Goal: Task Accomplishment & Management: Manage account settings

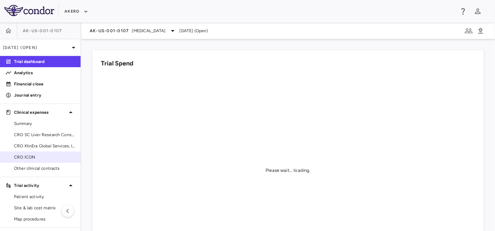
click at [29, 158] on span "CRO ICON" at bounding box center [44, 157] width 61 height 6
click at [29, 167] on span "Other clinical contracts" at bounding box center [44, 168] width 61 height 6
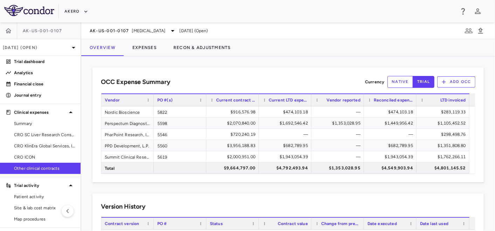
click at [338, 103] on div "Vendor reported" at bounding box center [340, 100] width 39 height 8
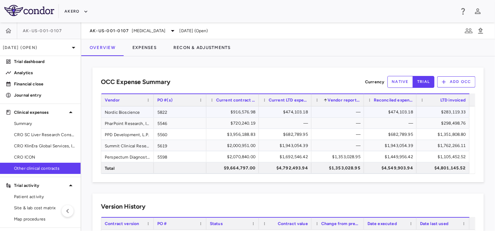
click at [338, 107] on div "—" at bounding box center [339, 111] width 43 height 11
click at [339, 96] on div "Vendor reported 1" at bounding box center [340, 100] width 39 height 8
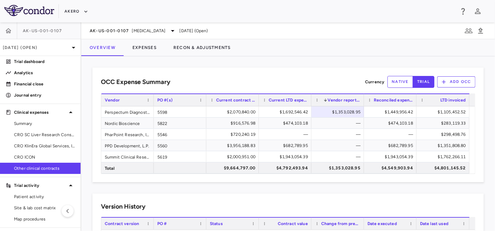
click at [339, 96] on div "Vendor reported 1" at bounding box center [340, 100] width 39 height 8
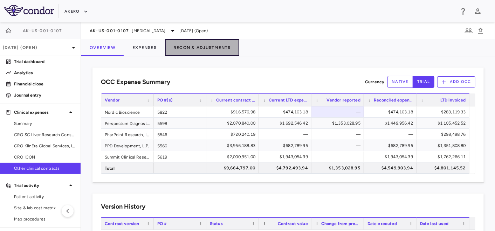
click at [188, 47] on button "Recon & Adjustments" at bounding box center [202, 47] width 74 height 17
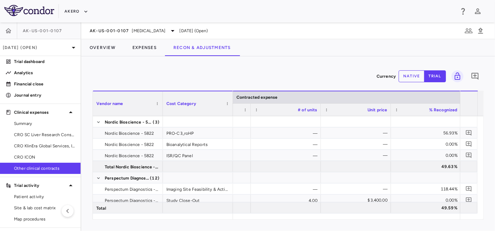
scroll to position [0, 647]
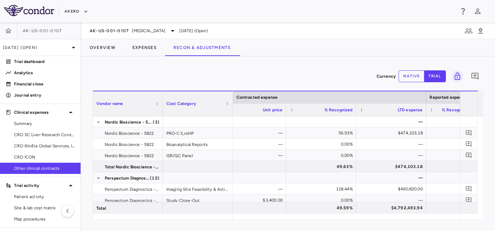
click at [413, 76] on button "native" at bounding box center [411, 76] width 26 height 12
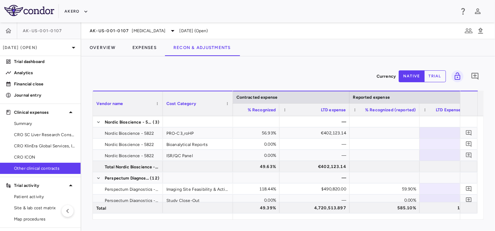
scroll to position [0, 0]
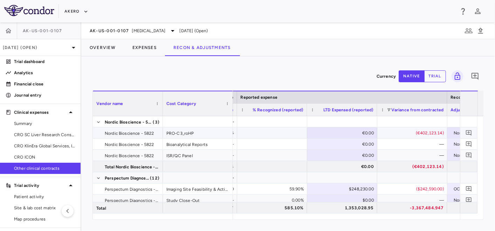
click at [198, 136] on div "PRO-C3_roHP" at bounding box center [198, 132] width 70 height 11
click at [285, 132] on div at bounding box center [271, 133] width 63 height 10
click at [347, 133] on div "€0.00" at bounding box center [343, 132] width 60 height 11
type input "******"
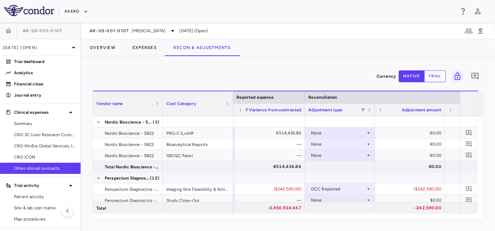
scroll to position [0, 981]
click at [331, 130] on div "None" at bounding box center [336, 132] width 55 height 11
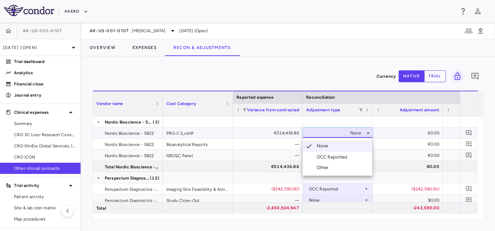
click at [330, 156] on div "OCC Reported" at bounding box center [333, 157] width 34 height 6
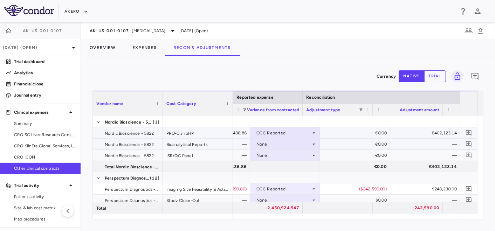
scroll to position [0, 1033]
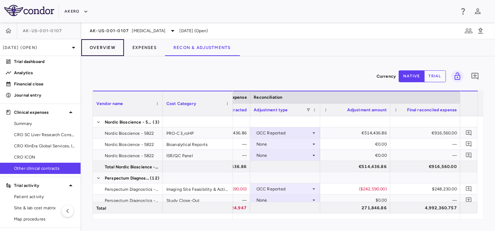
click at [106, 47] on button "Overview" at bounding box center [102, 47] width 43 height 17
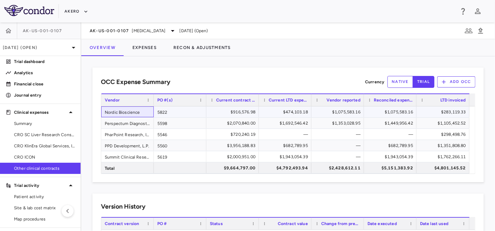
click at [122, 112] on div "Nordic Bioscience" at bounding box center [127, 111] width 53 height 11
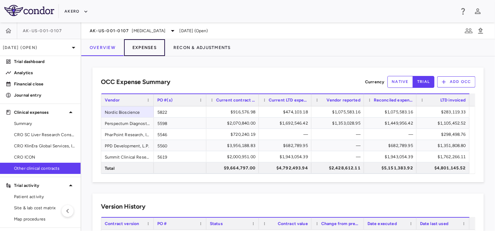
click at [141, 50] on button "Expenses" at bounding box center [144, 47] width 41 height 17
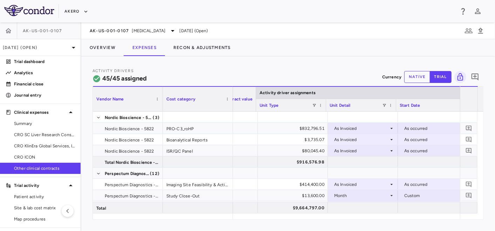
scroll to position [0, 117]
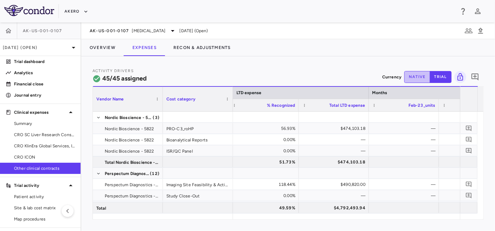
click at [422, 77] on button "native" at bounding box center [417, 77] width 26 height 12
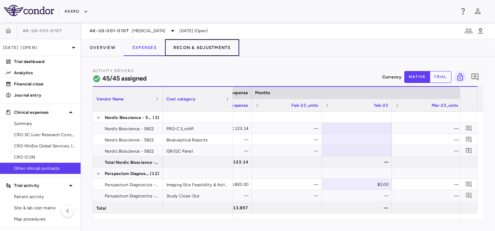
click at [191, 43] on button "Recon & Adjustments" at bounding box center [202, 47] width 74 height 17
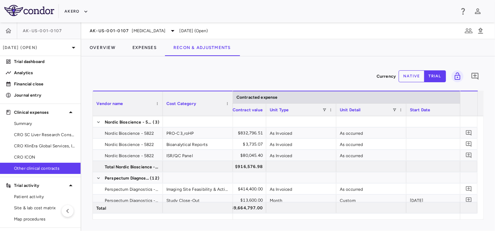
click at [407, 75] on button "native" at bounding box center [411, 76] width 26 height 12
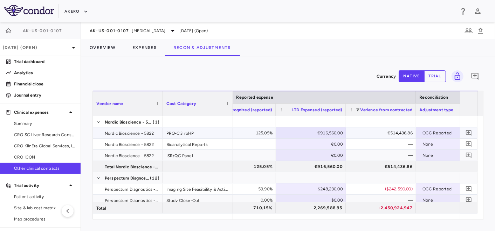
click at [321, 129] on div "€916,560.00" at bounding box center [312, 132] width 60 height 11
type input "*"
type input "******"
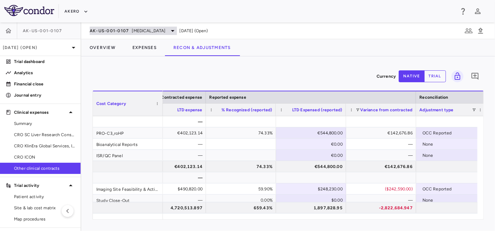
click at [105, 33] on span "AK-US-001-0107" at bounding box center [110, 31] width 40 height 6
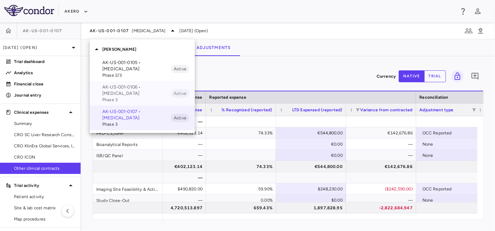
click at [122, 88] on p "AK-US-001-0106 • [MEDICAL_DATA]" at bounding box center [136, 90] width 69 height 13
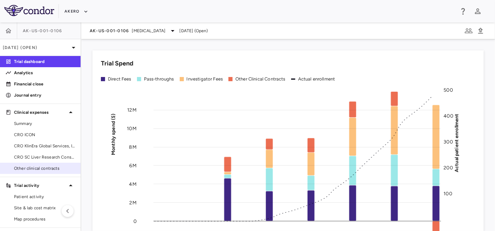
click at [25, 169] on span "Other clinical contracts" at bounding box center [44, 168] width 61 height 6
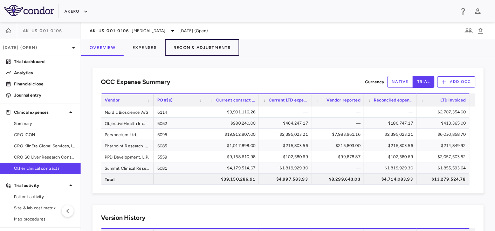
click at [190, 45] on button "Recon & Adjustments" at bounding box center [202, 47] width 74 height 17
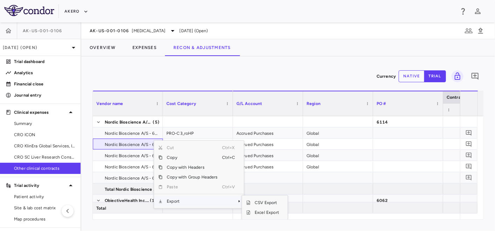
click at [173, 200] on span "Export" at bounding box center [191, 201] width 59 height 10
click at [264, 212] on span "Excel Export" at bounding box center [266, 213] width 33 height 10
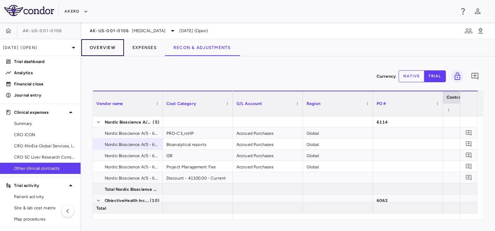
click at [103, 45] on button "Overview" at bounding box center [102, 47] width 43 height 17
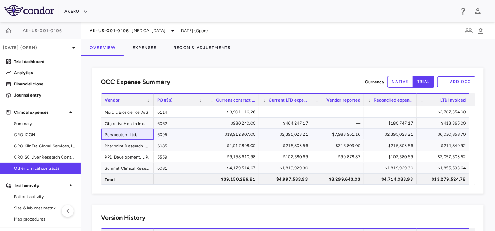
click at [121, 135] on div "Perspectum Ltd." at bounding box center [127, 134] width 53 height 11
click at [328, 137] on div "$7,983,961.16" at bounding box center [339, 134] width 43 height 11
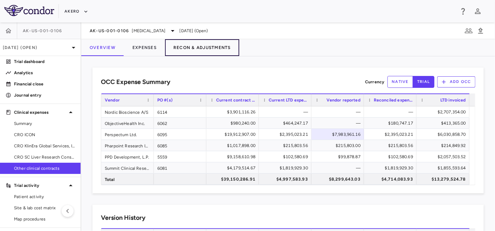
click at [183, 50] on button "Recon & Adjustments" at bounding box center [202, 47] width 74 height 17
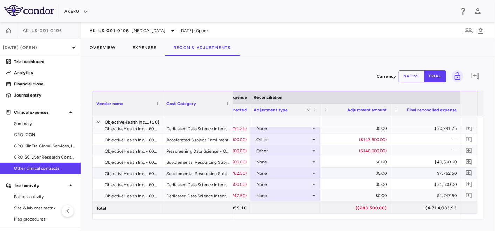
scroll to position [159, 0]
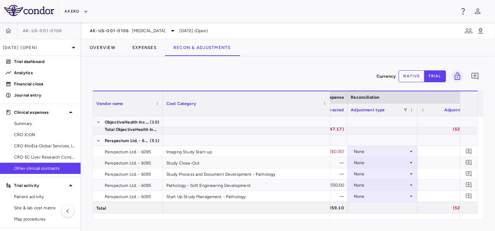
drag, startPoint x: 231, startPoint y: 104, endPoint x: 328, endPoint y: 118, distance: 98.3
click at [328, 118] on div "Vendor name Cost Category Reported expense Reconciliation LTD Expensed (reporte…" at bounding box center [288, 155] width 390 height 129
click at [145, 42] on button "Expenses" at bounding box center [144, 47] width 41 height 17
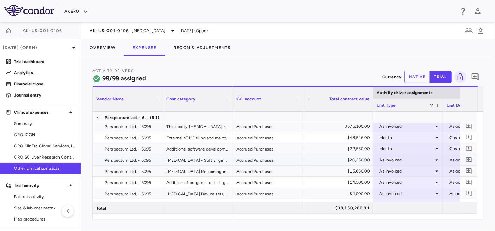
scroll to position [465, 0]
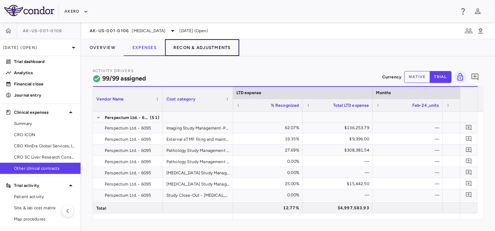
click at [187, 48] on button "Recon & Adjustments" at bounding box center [202, 47] width 74 height 17
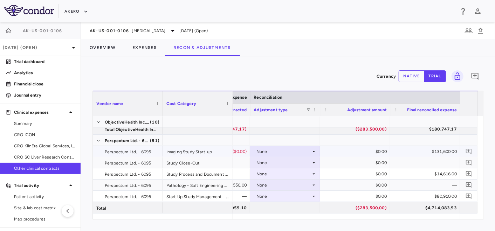
scroll to position [194, 0]
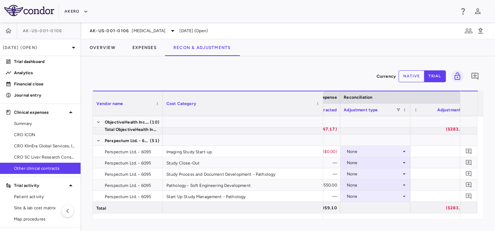
drag, startPoint x: 231, startPoint y: 95, endPoint x: 290, endPoint y: 148, distance: 79.5
click at [321, 126] on div "Vendor name Cost Category Reported expense Reconciliation LTD Expensed (reporte…" at bounding box center [288, 155] width 390 height 129
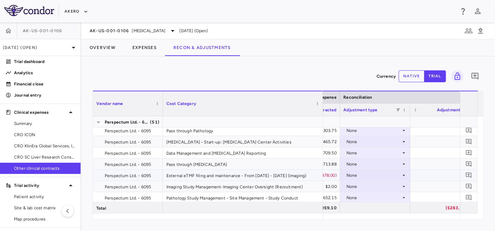
scroll to position [311, 0]
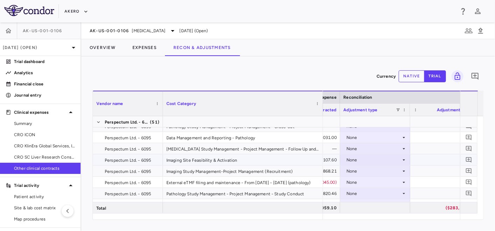
click at [235, 163] on div "Imaging Site Feasibility & Activation" at bounding box center [243, 159] width 160 height 11
click at [356, 161] on div "None" at bounding box center [373, 159] width 55 height 11
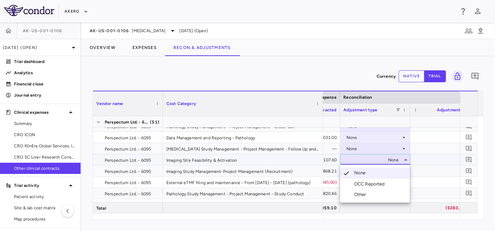
click at [361, 181] on div "OCC Reported" at bounding box center [371, 184] width 34 height 6
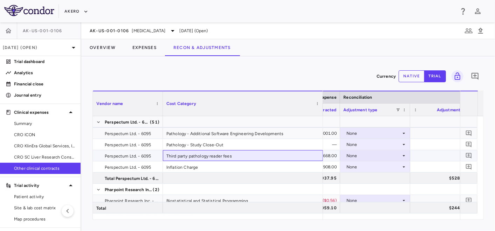
click at [225, 156] on div "Third party pathology reader fees" at bounding box center [243, 155] width 160 height 11
click at [355, 155] on div "None" at bounding box center [373, 155] width 55 height 11
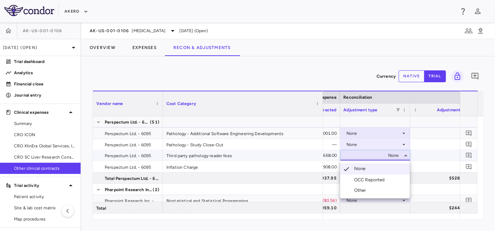
click at [360, 179] on div "OCC Reported" at bounding box center [371, 180] width 34 height 6
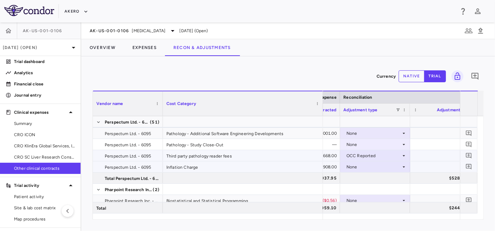
click at [240, 168] on div "Inflation Charge" at bounding box center [243, 166] width 160 height 11
click at [357, 169] on div "None" at bounding box center [373, 166] width 55 height 11
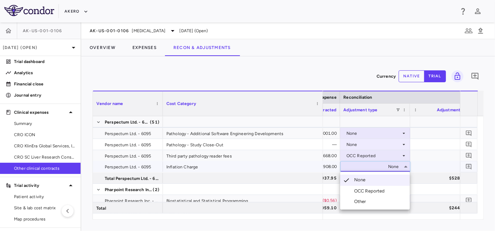
click at [360, 189] on div "OCC Reported" at bounding box center [371, 191] width 34 height 6
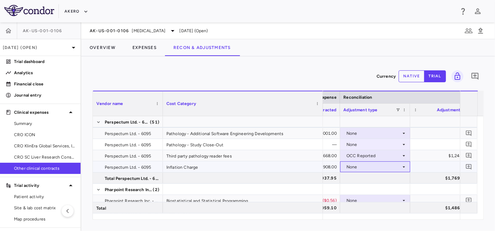
click at [369, 166] on div "None" at bounding box center [373, 166] width 55 height 11
click at [358, 167] on div "None" at bounding box center [373, 166] width 55 height 11
click at [358, 164] on div "None" at bounding box center [373, 166] width 55 height 11
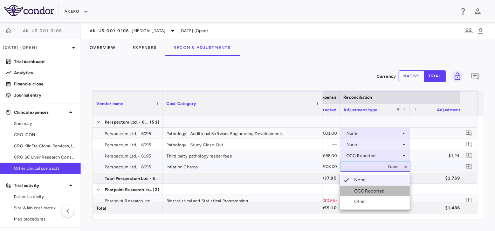
click at [363, 190] on div "OCC Reported" at bounding box center [371, 191] width 34 height 6
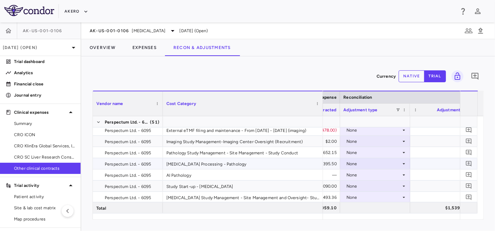
click at [207, 163] on div "[MEDICAL_DATA] Processing - Pathology" at bounding box center [243, 163] width 160 height 11
click at [372, 163] on div "None" at bounding box center [373, 163] width 55 height 11
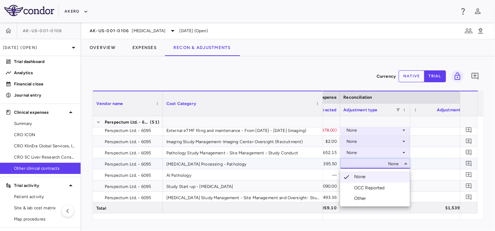
click at [367, 187] on div "OCC Reported" at bounding box center [371, 188] width 34 height 6
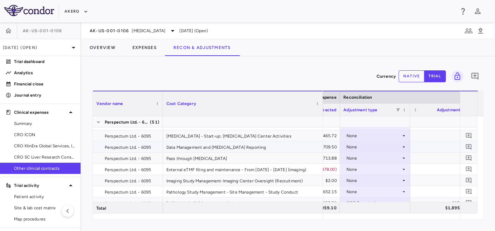
click at [254, 145] on div "Data Management and [MEDICAL_DATA] Reporting" at bounding box center [243, 146] width 160 height 11
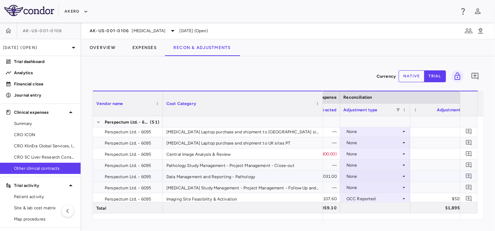
click at [243, 176] on div "Data Management and Reporting - Pathology" at bounding box center [243, 176] width 160 height 11
click at [356, 175] on div "None" at bounding box center [373, 176] width 55 height 11
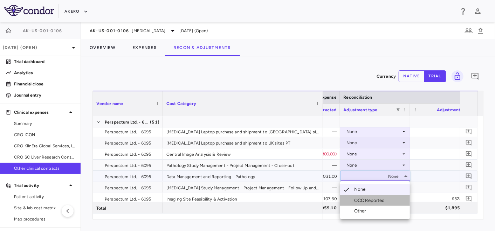
click at [360, 203] on div "OCC Reported" at bounding box center [371, 200] width 34 height 6
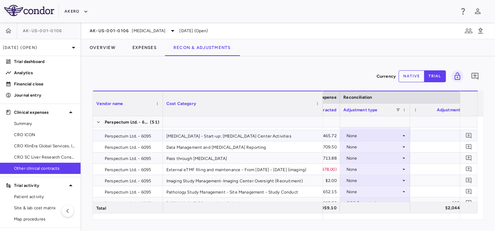
click at [219, 131] on div "[MEDICAL_DATA] - Start-up: [MEDICAL_DATA] Center Activities" at bounding box center [243, 135] width 160 height 11
click at [355, 131] on div "None" at bounding box center [373, 135] width 55 height 11
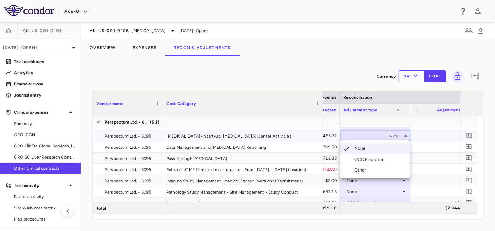
click at [358, 160] on div "OCC Reported" at bounding box center [371, 159] width 34 height 6
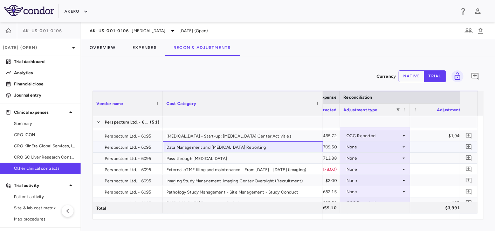
click at [214, 147] on div "Data Management and [MEDICAL_DATA] Reporting" at bounding box center [243, 146] width 160 height 11
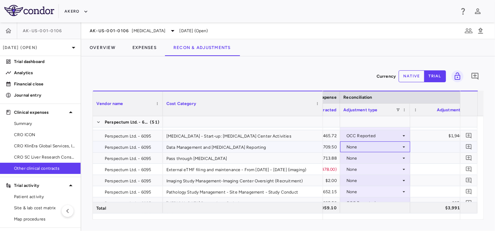
click at [362, 147] on div "None" at bounding box center [373, 146] width 55 height 11
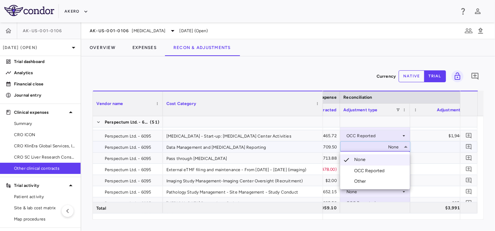
click at [362, 170] on div "OCC Reported" at bounding box center [371, 171] width 34 height 6
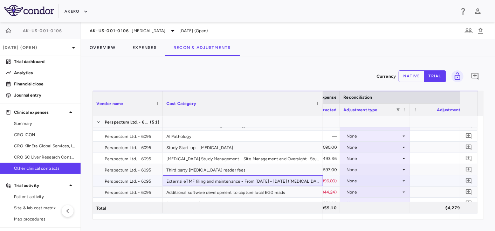
click at [190, 176] on div "External eTMF filing and maintenance - From [DATE] - [DATE] ([MEDICAL_DATA])" at bounding box center [243, 180] width 160 height 11
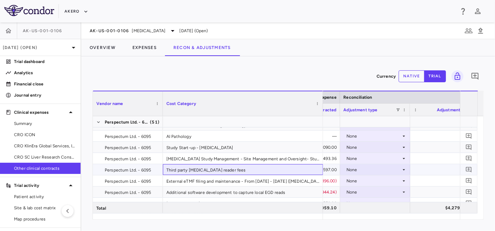
click at [202, 168] on div "Third party [MEDICAL_DATA] reader fees" at bounding box center [243, 169] width 160 height 11
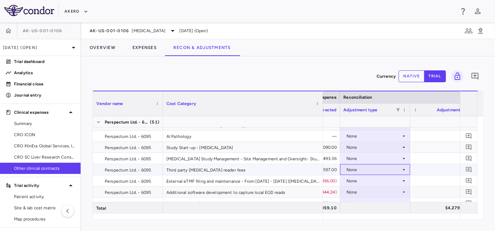
click at [356, 171] on div "None" at bounding box center [373, 169] width 55 height 11
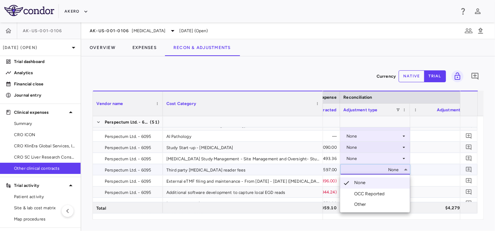
click at [363, 192] on div "OCC Reported" at bounding box center [371, 194] width 34 height 6
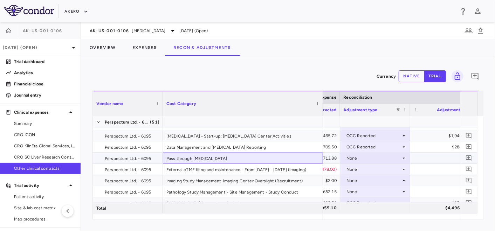
click at [211, 160] on div "Pass through [MEDICAL_DATA]" at bounding box center [243, 158] width 160 height 11
click at [355, 154] on div "None" at bounding box center [373, 158] width 55 height 11
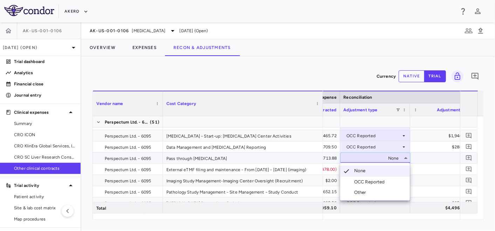
click at [359, 183] on div "OCC Reported" at bounding box center [371, 182] width 34 height 6
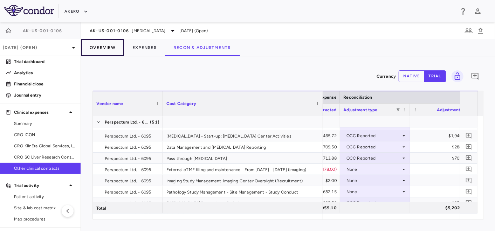
click at [108, 49] on button "Overview" at bounding box center [102, 47] width 43 height 17
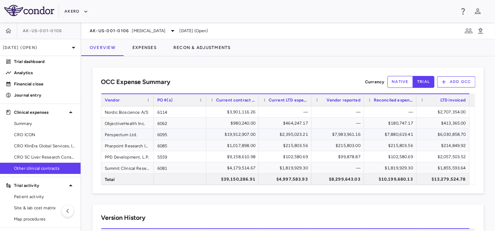
click at [128, 132] on div "Perspectum Ltd." at bounding box center [127, 134] width 53 height 11
click at [388, 131] on div "$7,880,619.41" at bounding box center [391, 134] width 43 height 11
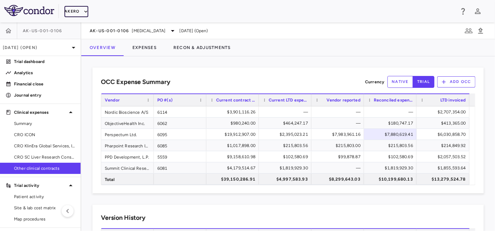
click at [78, 7] on button "Akero" at bounding box center [75, 11] width 23 height 11
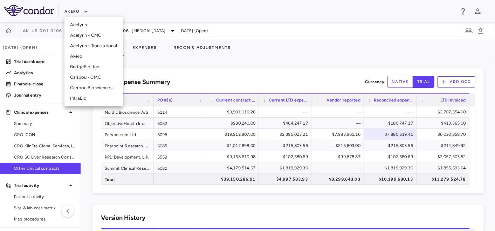
click at [79, 13] on div at bounding box center [247, 115] width 495 height 231
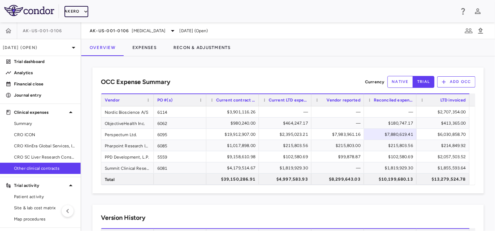
click at [79, 14] on button "Akero" at bounding box center [75, 11] width 23 height 11
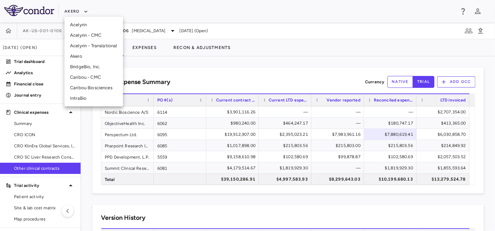
click at [91, 79] on li "Caribou - CMC" at bounding box center [93, 77] width 58 height 11
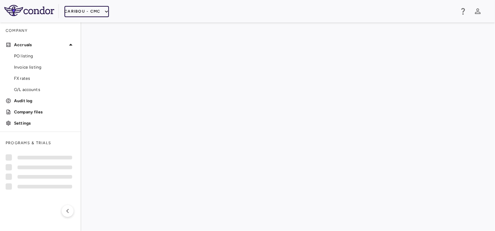
click at [95, 13] on button "Caribou - CMC" at bounding box center [86, 11] width 44 height 11
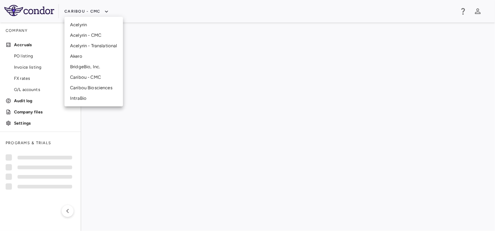
click at [94, 89] on li "Caribou Biosciences" at bounding box center [93, 88] width 58 height 11
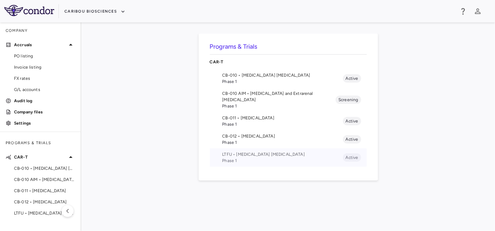
click at [238, 151] on span "LTFU • B Cell Non-Hodgkin's Lymphoma" at bounding box center [282, 154] width 120 height 6
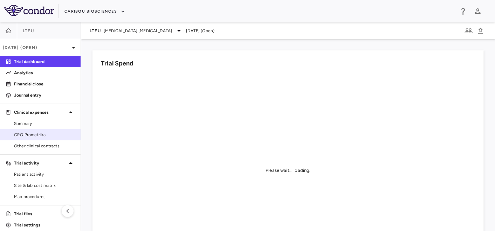
drag, startPoint x: 47, startPoint y: 139, endPoint x: 47, endPoint y: 134, distance: 4.6
click at [47, 139] on link "CRO Prometrika" at bounding box center [40, 135] width 81 height 11
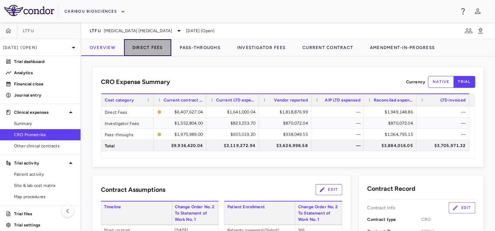
click at [153, 50] on button "Direct Fees" at bounding box center [147, 47] width 47 height 17
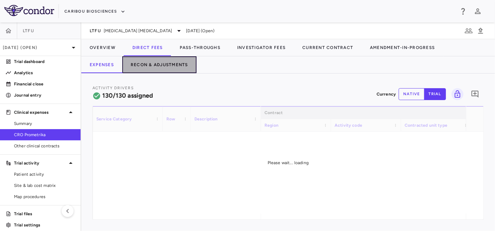
click at [178, 57] on button "Recon & Adjustments" at bounding box center [159, 64] width 74 height 17
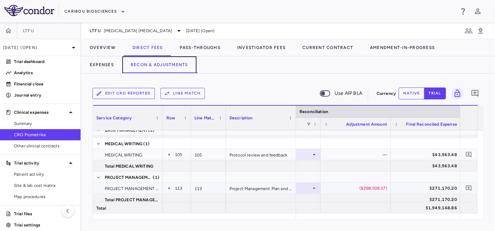
scroll to position [298, 0]
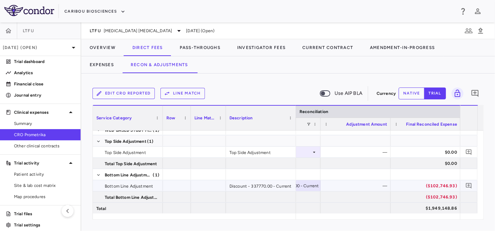
click at [420, 183] on div "($102,746.93)" at bounding box center [427, 185] width 60 height 11
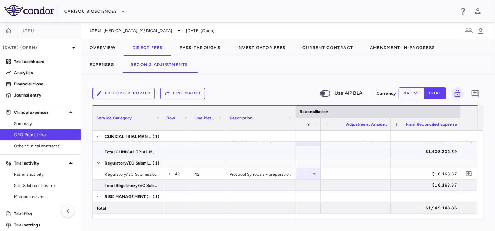
scroll to position [0, 0]
